Goal: Information Seeking & Learning: Learn about a topic

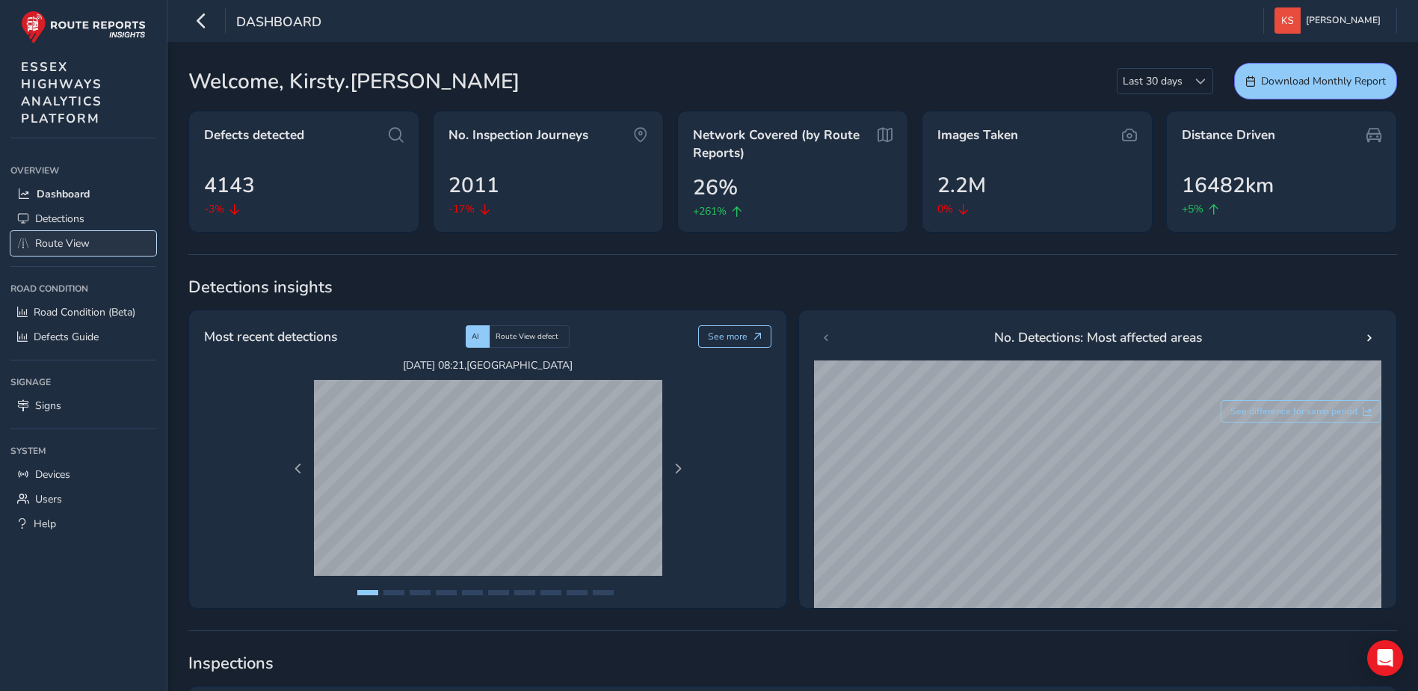
click at [83, 236] on span "Route View" at bounding box center [62, 243] width 55 height 14
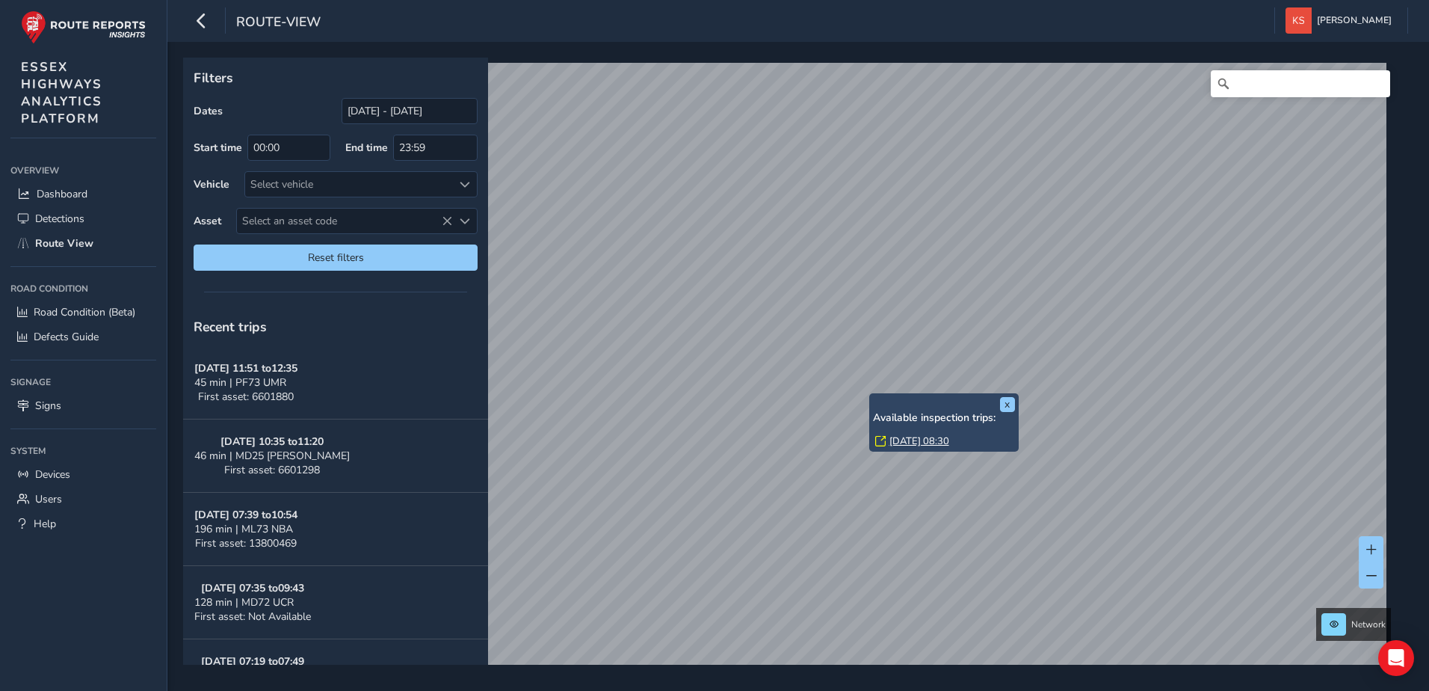
click at [918, 437] on link "[DATE] 08:30" at bounding box center [919, 440] width 60 height 13
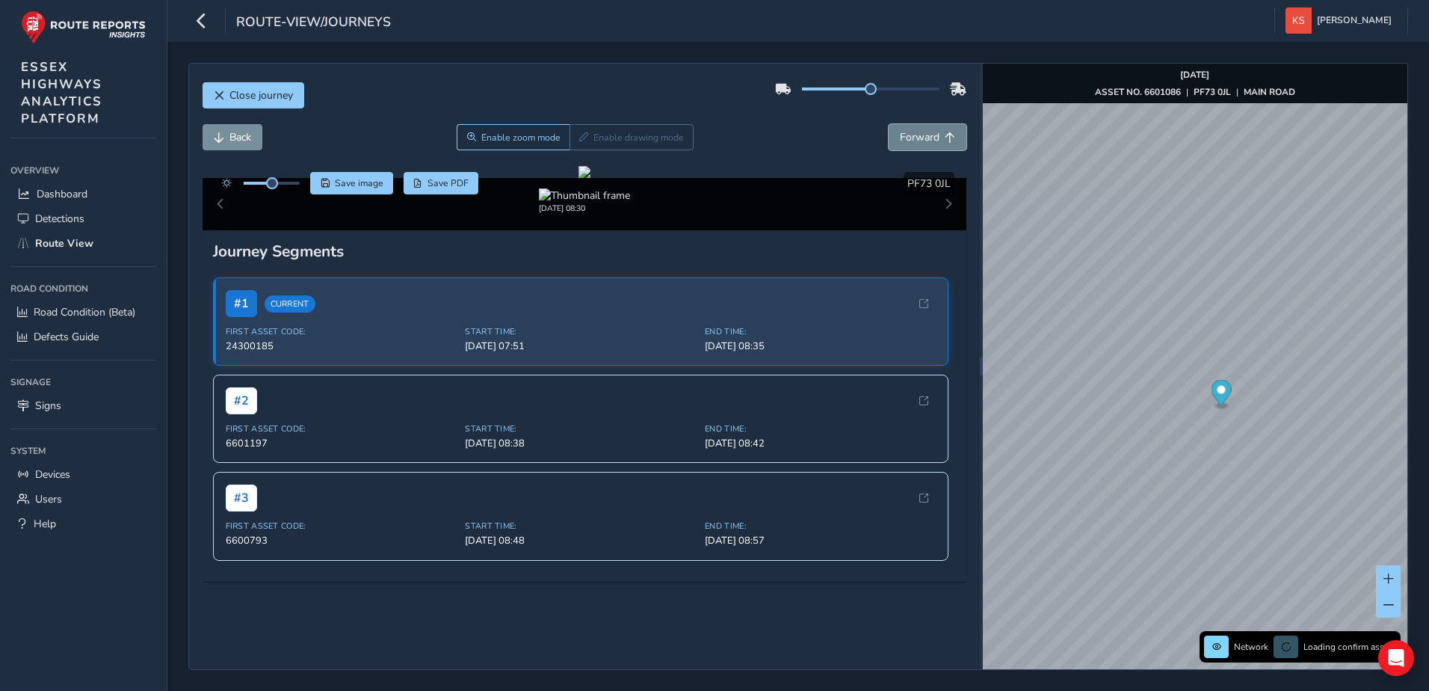
click at [945, 138] on span "Forward" at bounding box center [950, 137] width 10 height 10
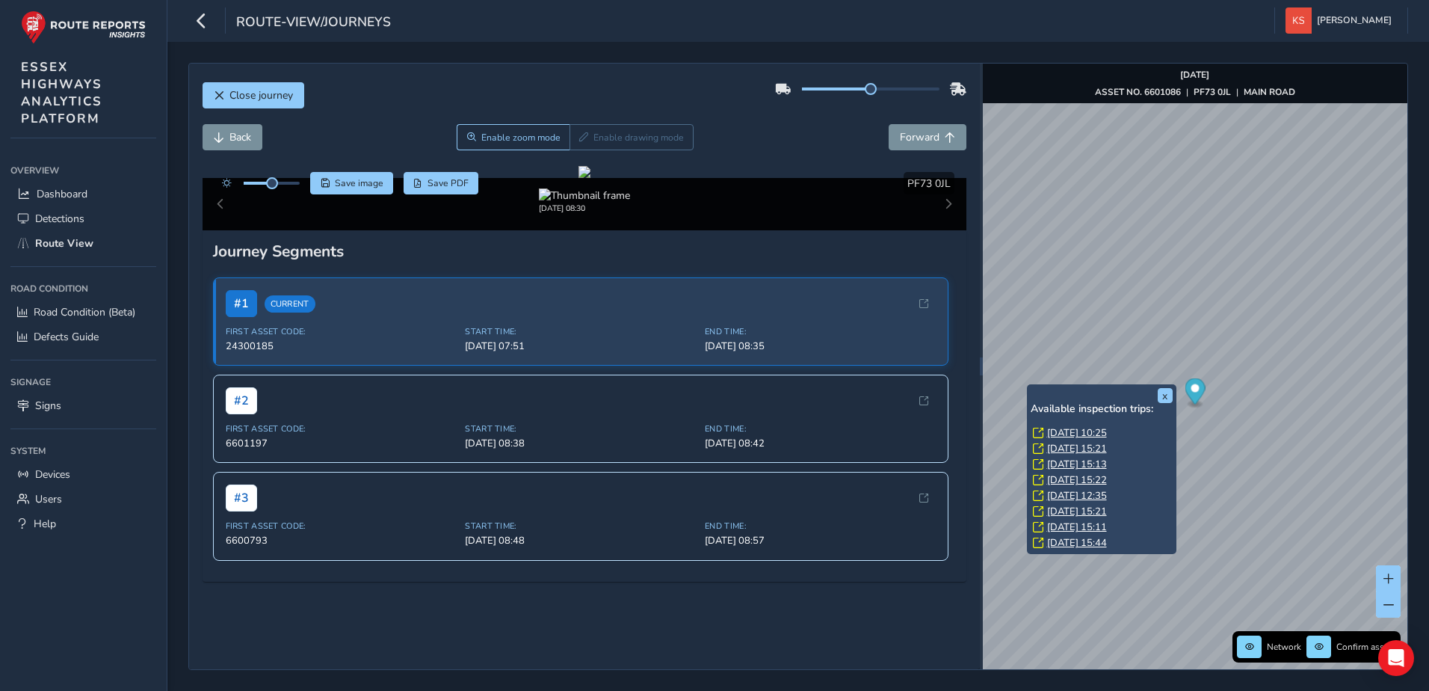
click at [1028, 387] on div "x Available inspection trips: [GEOGRAPHIC_DATA][DATE] 10:25 [DATE] 15:21 [DATE]…" at bounding box center [1101, 469] width 149 height 170
click at [1067, 429] on link "[DATE] 10:25" at bounding box center [1077, 432] width 60 height 13
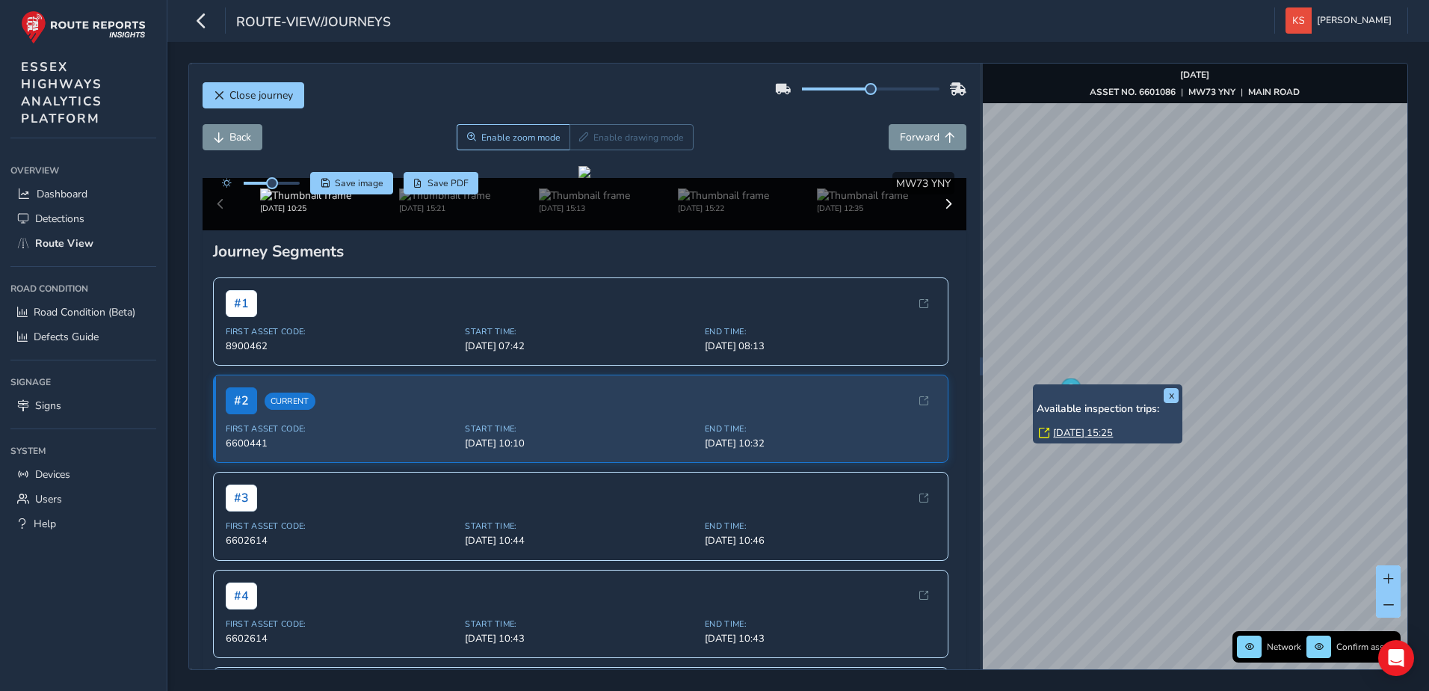
click at [1034, 384] on div "x Available inspection trips: [GEOGRAPHIC_DATA][DATE] 15:25" at bounding box center [1107, 413] width 149 height 59
click at [1068, 434] on link "[DATE] 15:25" at bounding box center [1083, 432] width 60 height 13
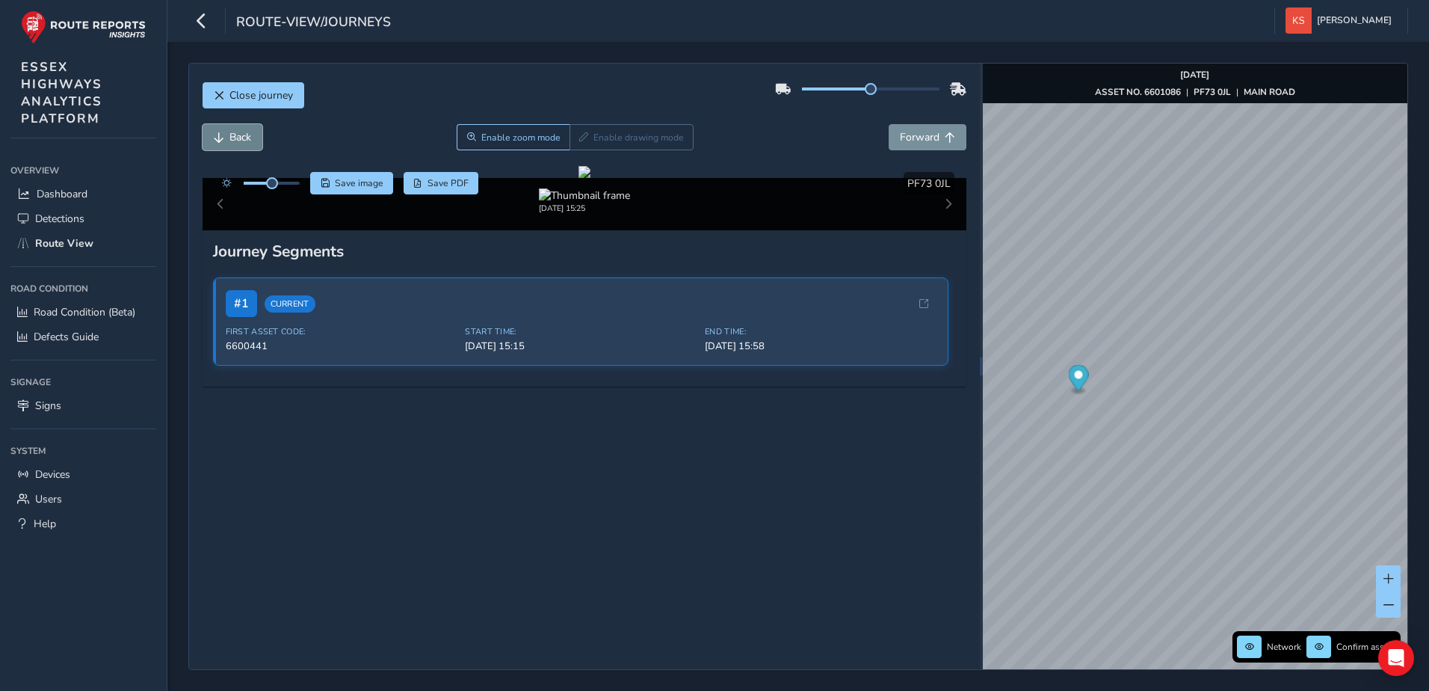
click at [225, 133] on button "Back" at bounding box center [233, 137] width 60 height 26
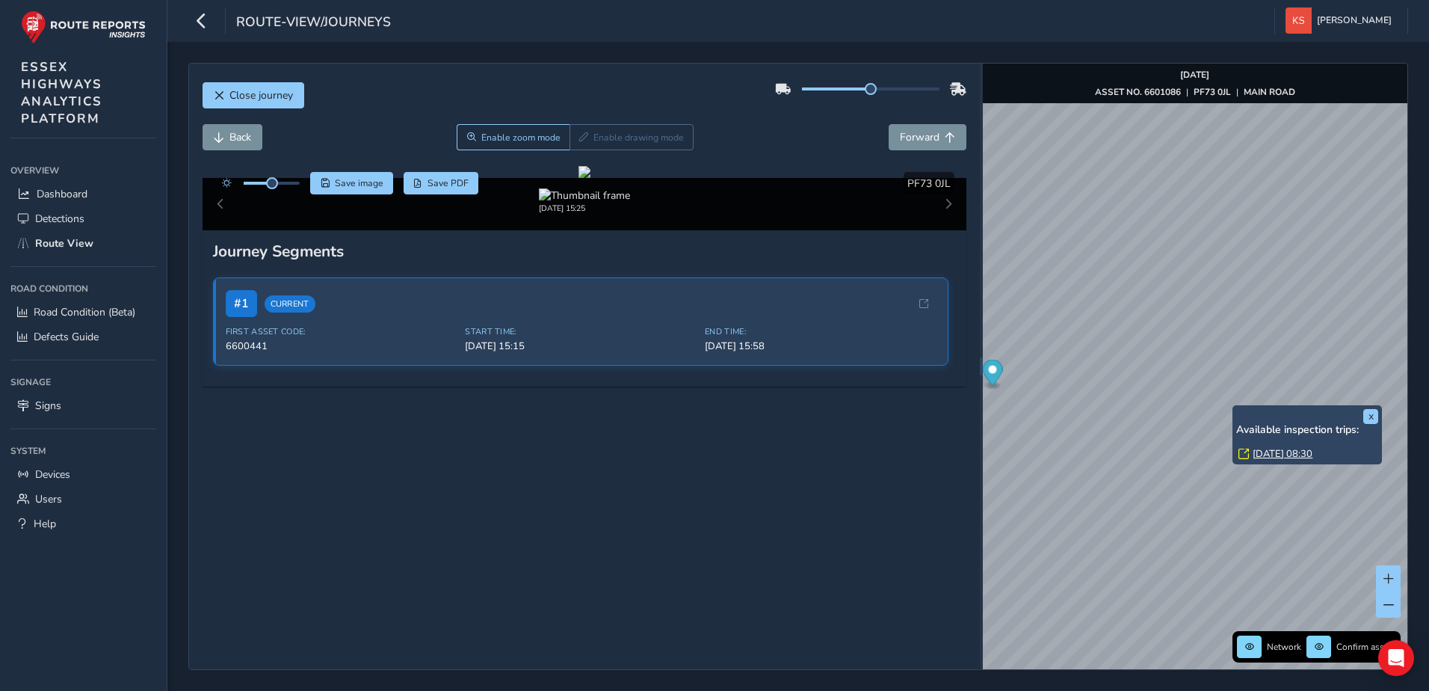
click at [1274, 454] on link "[DATE] 08:30" at bounding box center [1283, 453] width 60 height 13
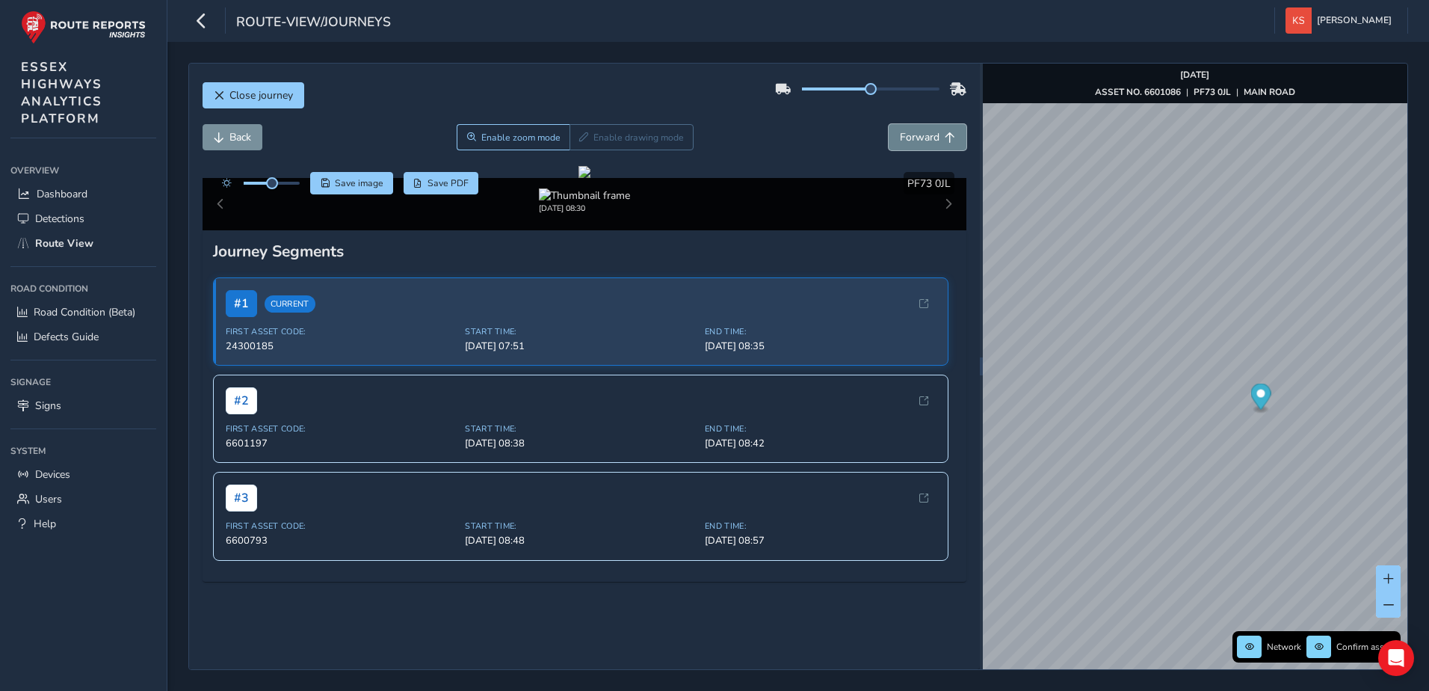
click at [945, 136] on span "Forward" at bounding box center [950, 137] width 10 height 10
click at [234, 138] on span "Back" at bounding box center [240, 137] width 22 height 14
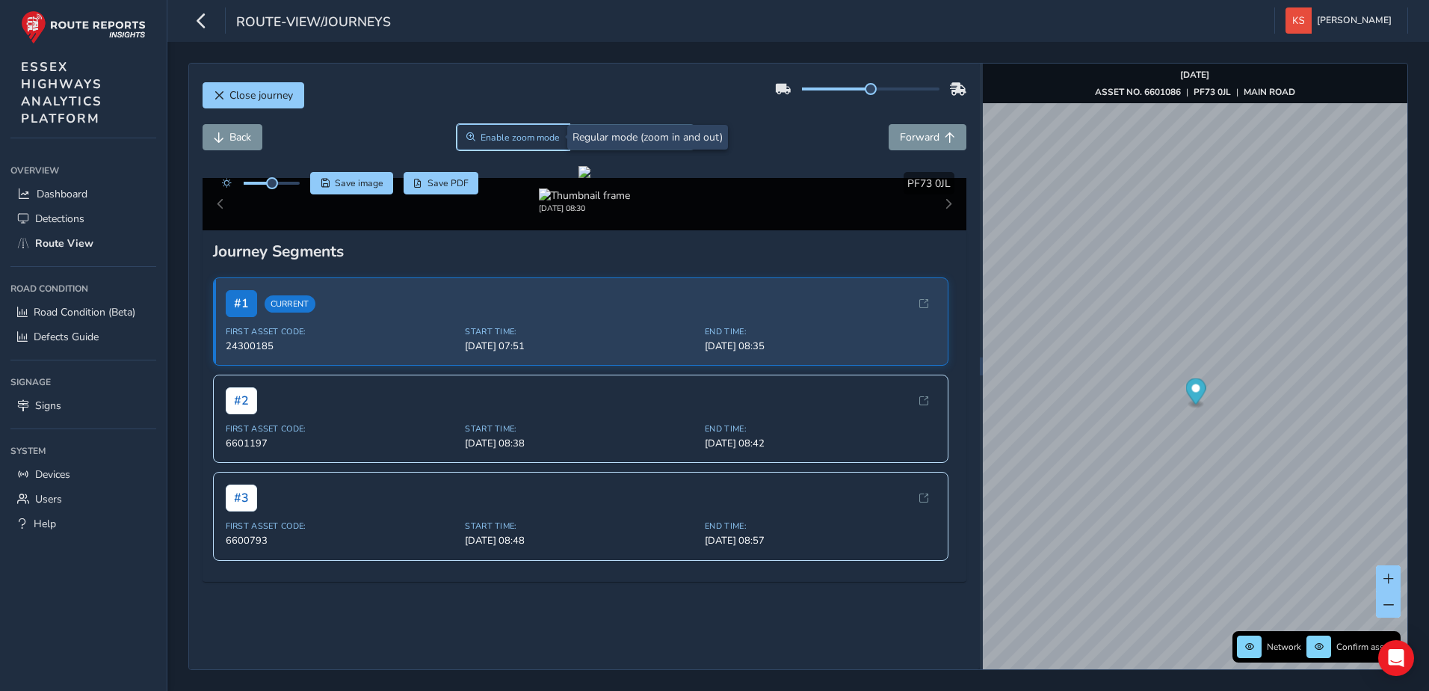
click at [528, 128] on button "Enable zoom mode" at bounding box center [514, 137] width 114 height 26
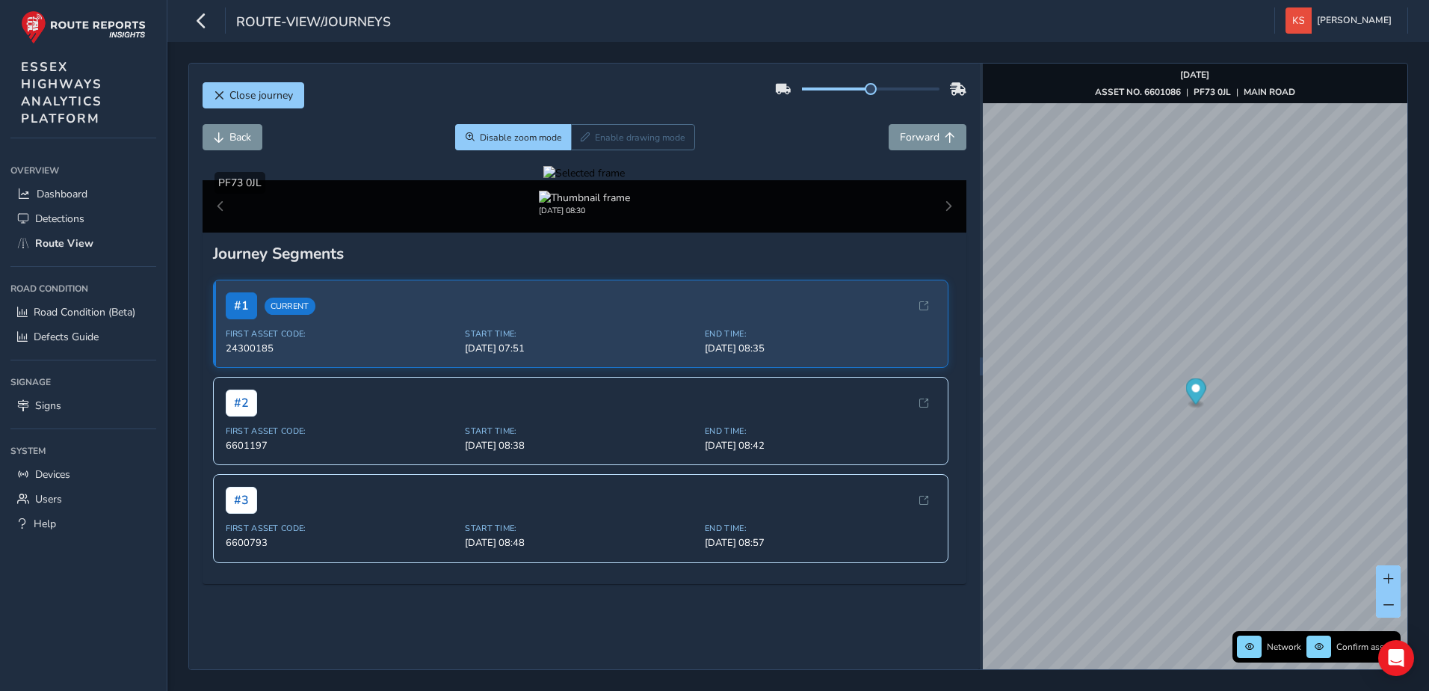
click at [625, 180] on div at bounding box center [583, 173] width 81 height 14
click at [611, 180] on div at bounding box center [583, 173] width 81 height 14
